Goal: Register for event/course

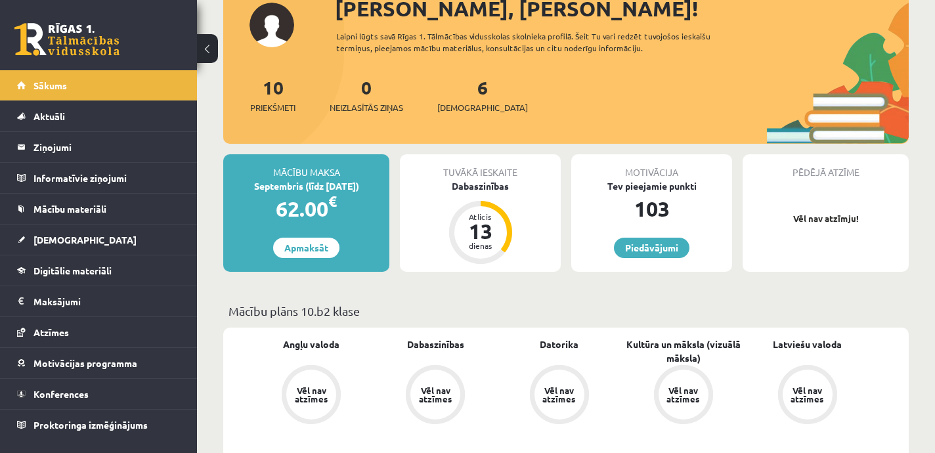
scroll to position [95, 0]
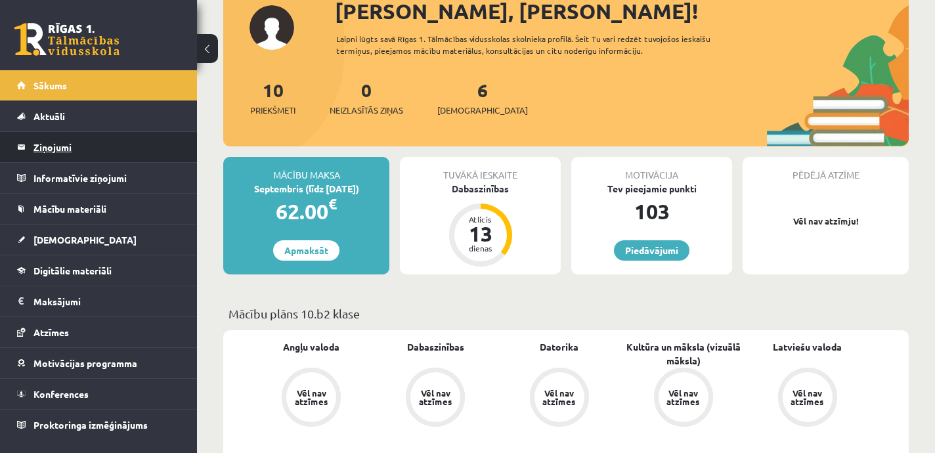
click at [62, 151] on legend "Ziņojumi 0" at bounding box center [106, 147] width 147 height 30
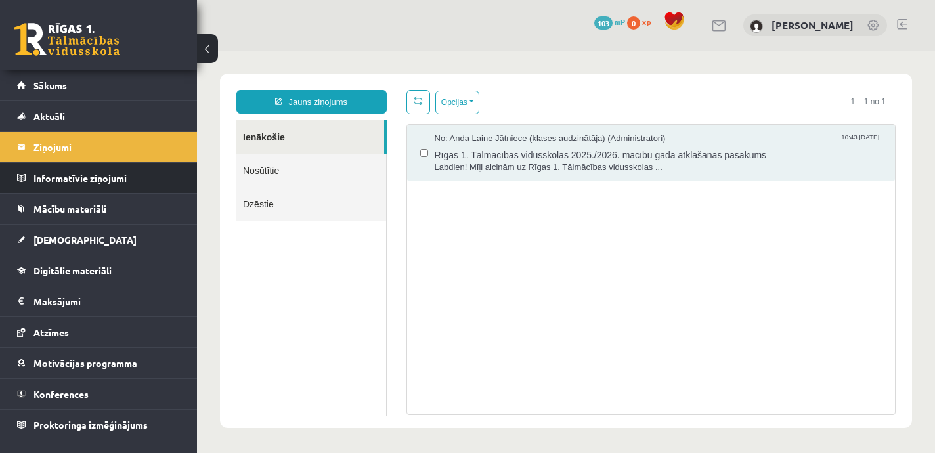
click at [74, 181] on legend "Informatīvie ziņojumi 0" at bounding box center [106, 178] width 147 height 30
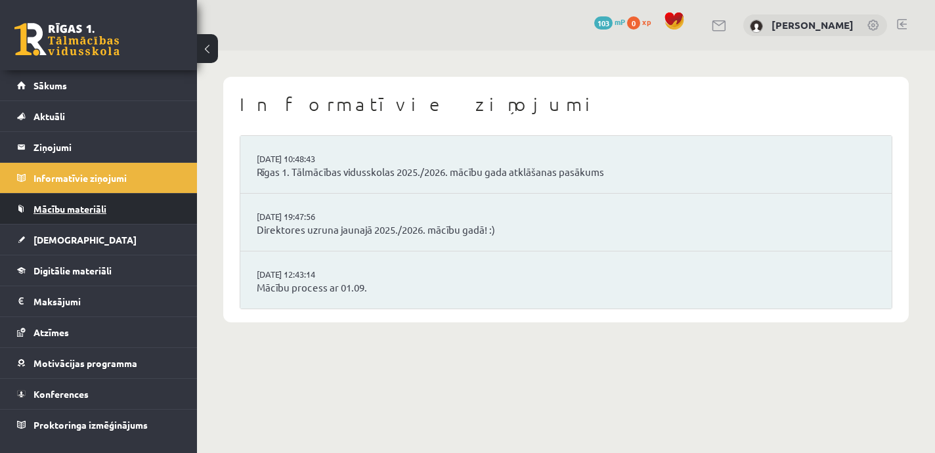
click at [78, 209] on span "Mācību materiāli" at bounding box center [69, 209] width 73 height 12
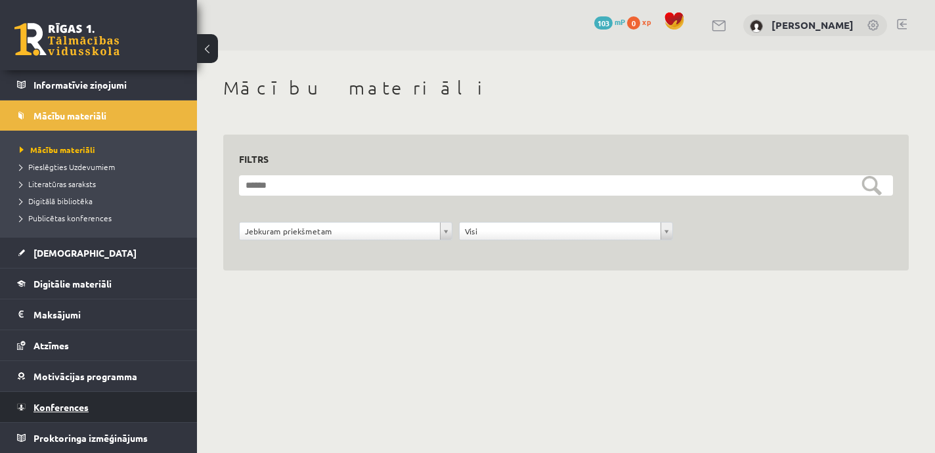
click at [73, 408] on span "Konferences" at bounding box center [60, 407] width 55 height 12
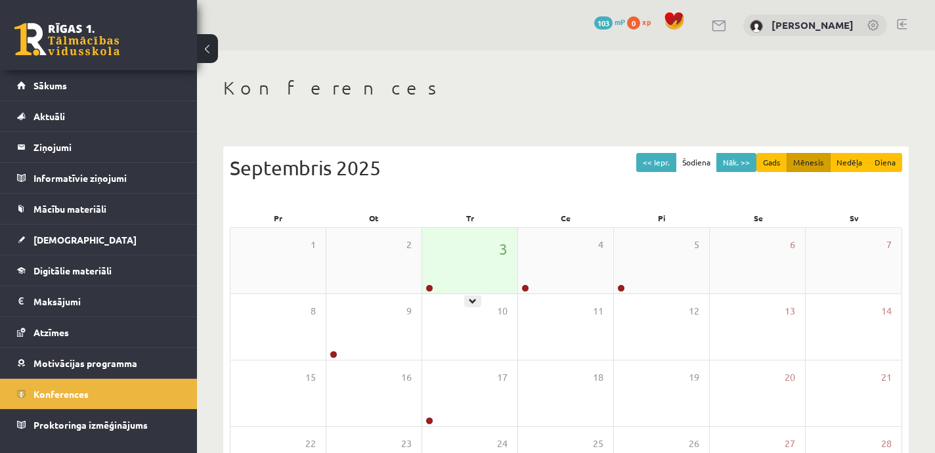
click at [467, 263] on div "3" at bounding box center [469, 261] width 95 height 66
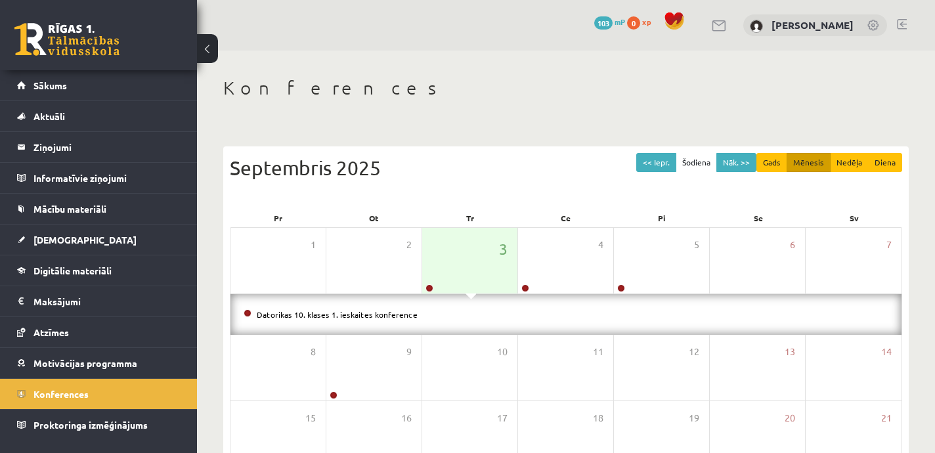
click at [470, 316] on li "Datorikas 10. klases 1. ieskaites konference" at bounding box center [566, 314] width 645 height 14
click at [283, 313] on link "Datorikas 10. klases 1. ieskaites konference" at bounding box center [337, 314] width 161 height 11
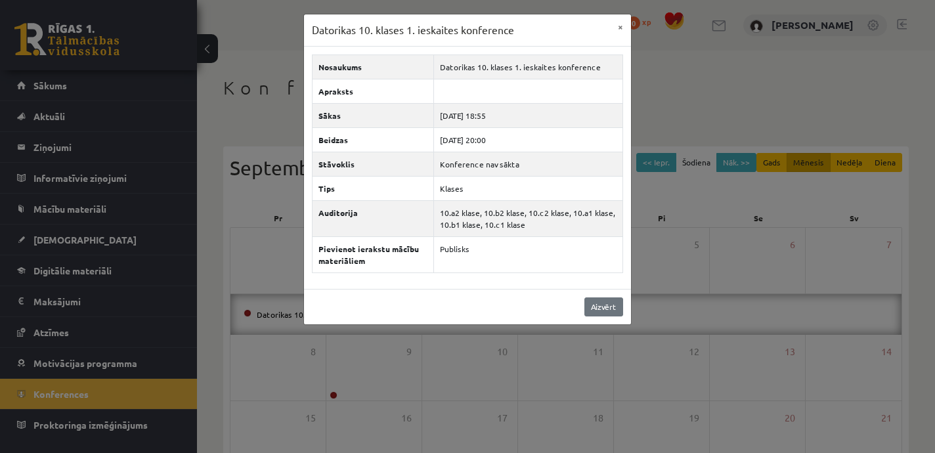
click at [609, 306] on link "Aizvērt" at bounding box center [603, 306] width 39 height 19
